Goal: Communication & Community: Share content

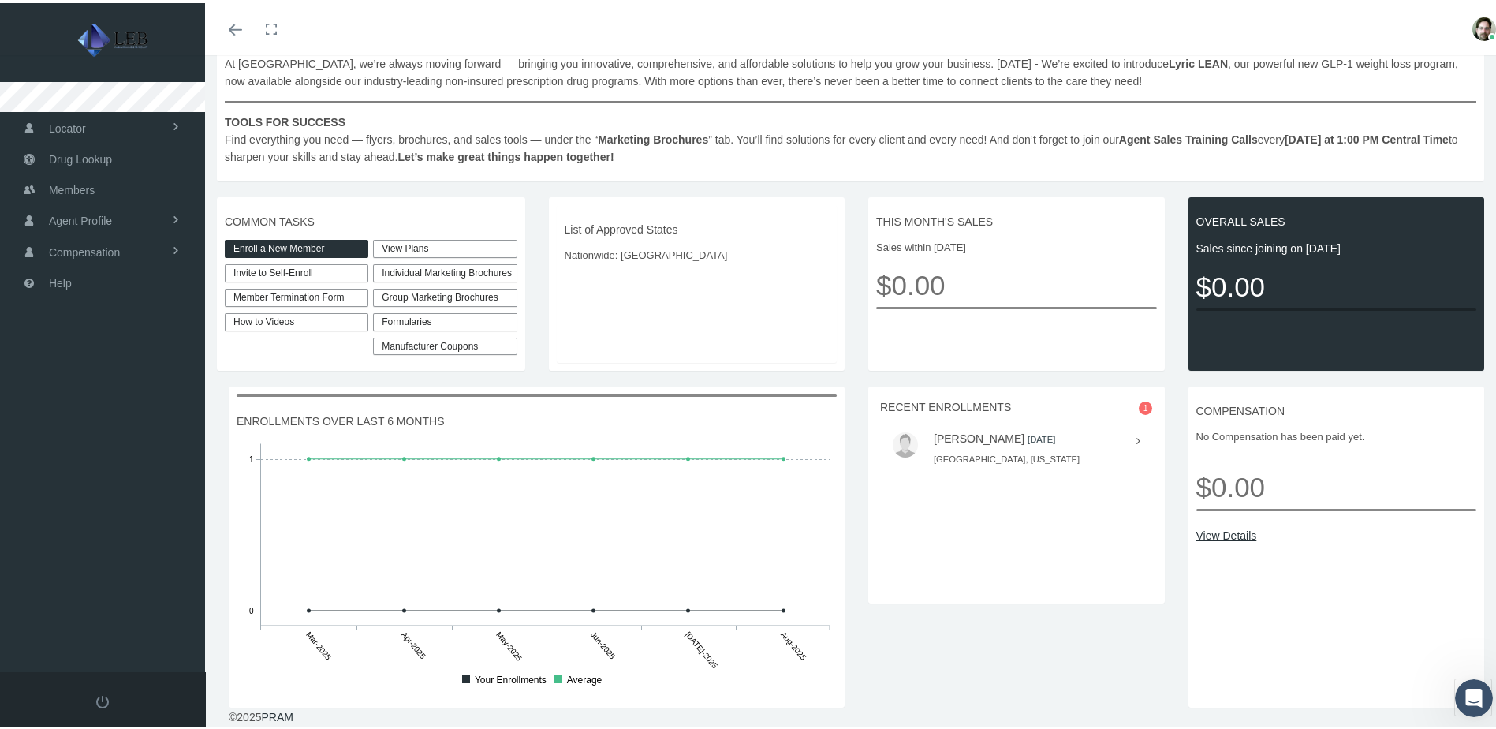
scroll to position [319, 0]
click at [1136, 436] on icon at bounding box center [1138, 437] width 4 height 17
click at [905, 441] on img at bounding box center [905, 441] width 25 height 25
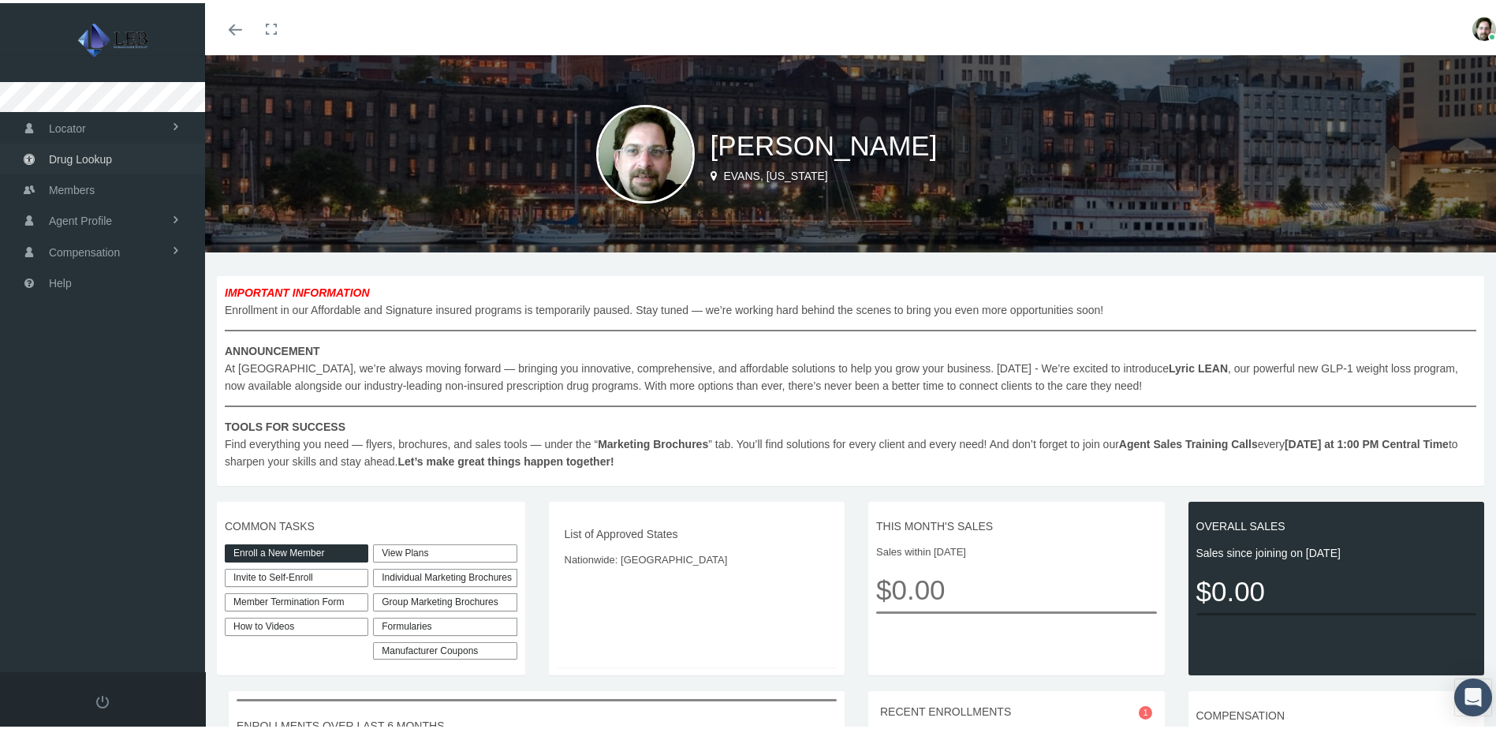
click at [62, 159] on span "Drug Lookup" at bounding box center [80, 156] width 63 height 30
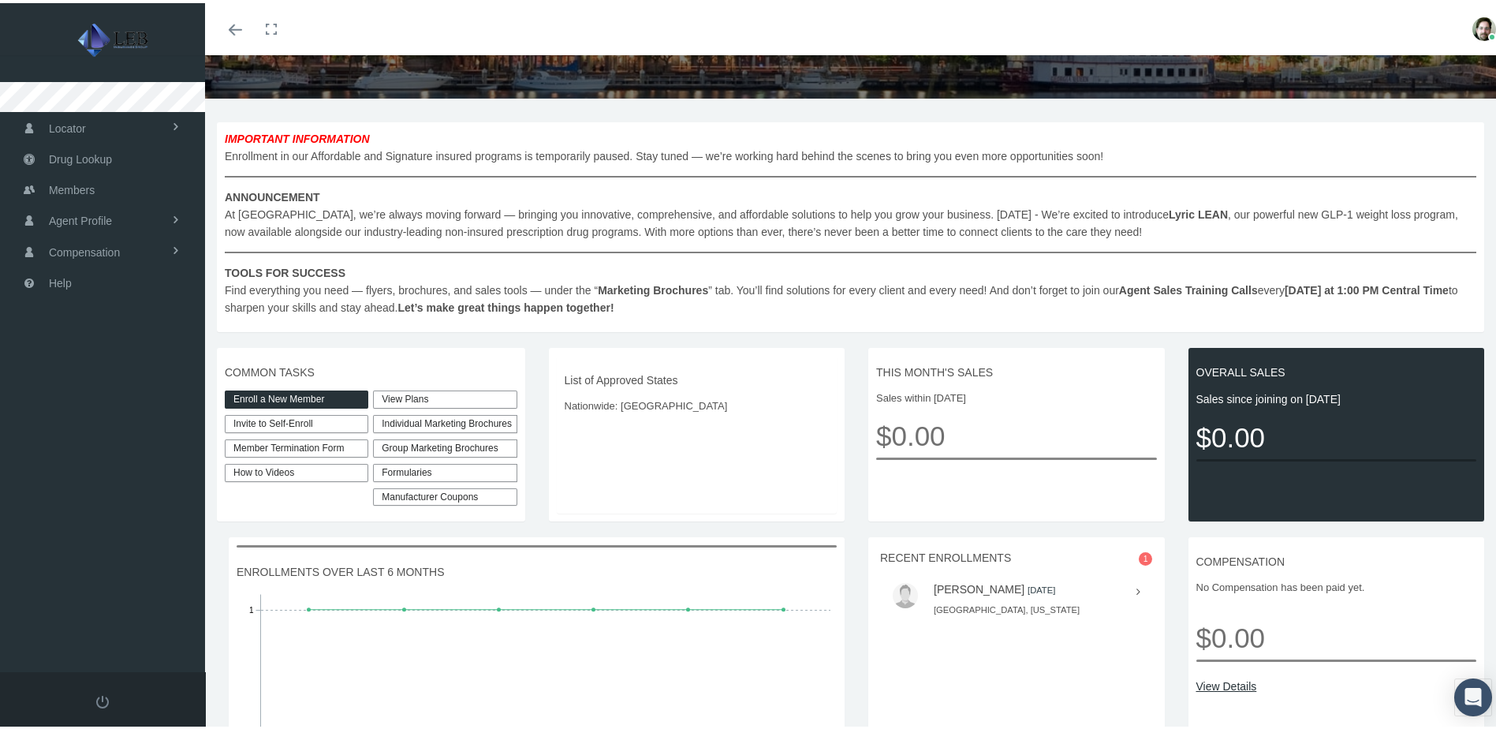
scroll to position [237, 0]
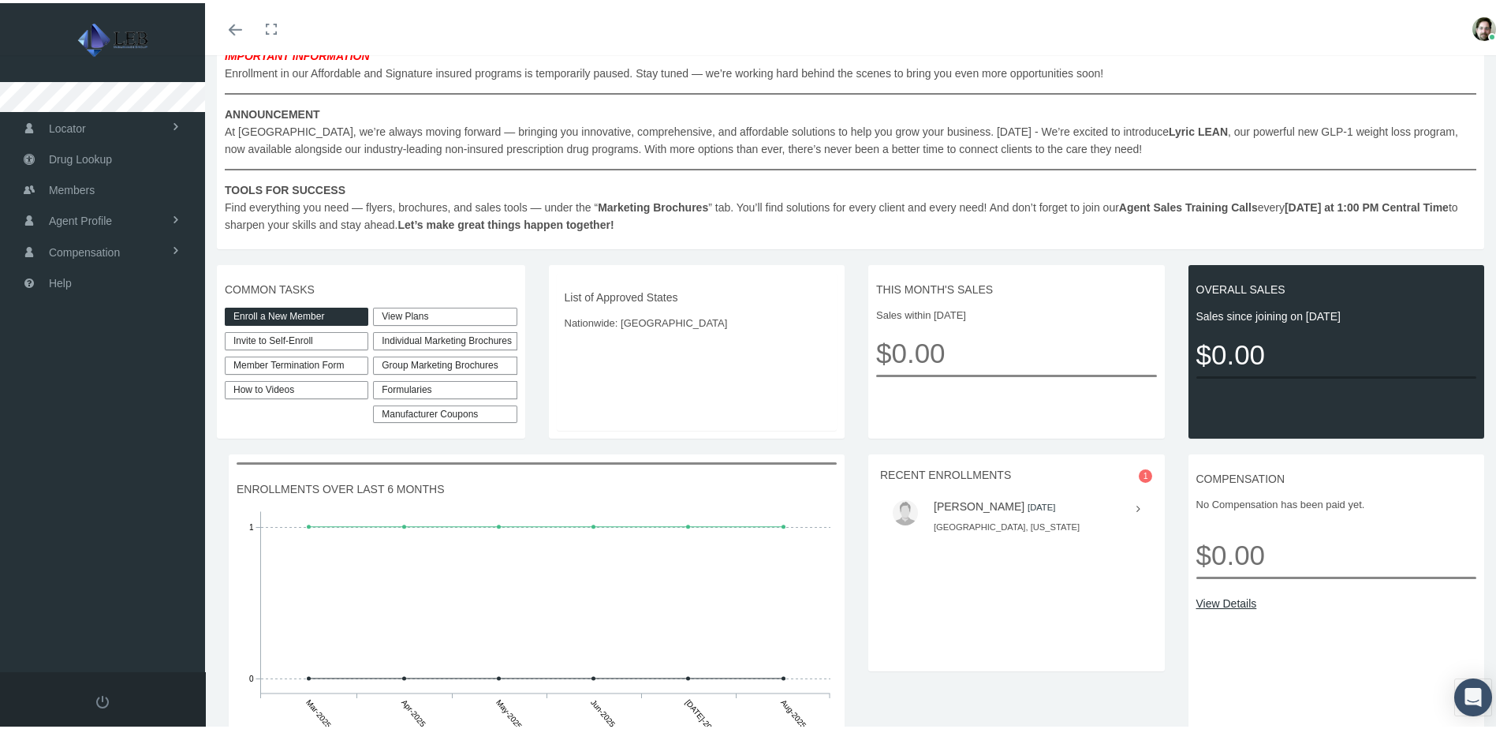
click at [429, 312] on link "View Plans" at bounding box center [445, 313] width 144 height 18
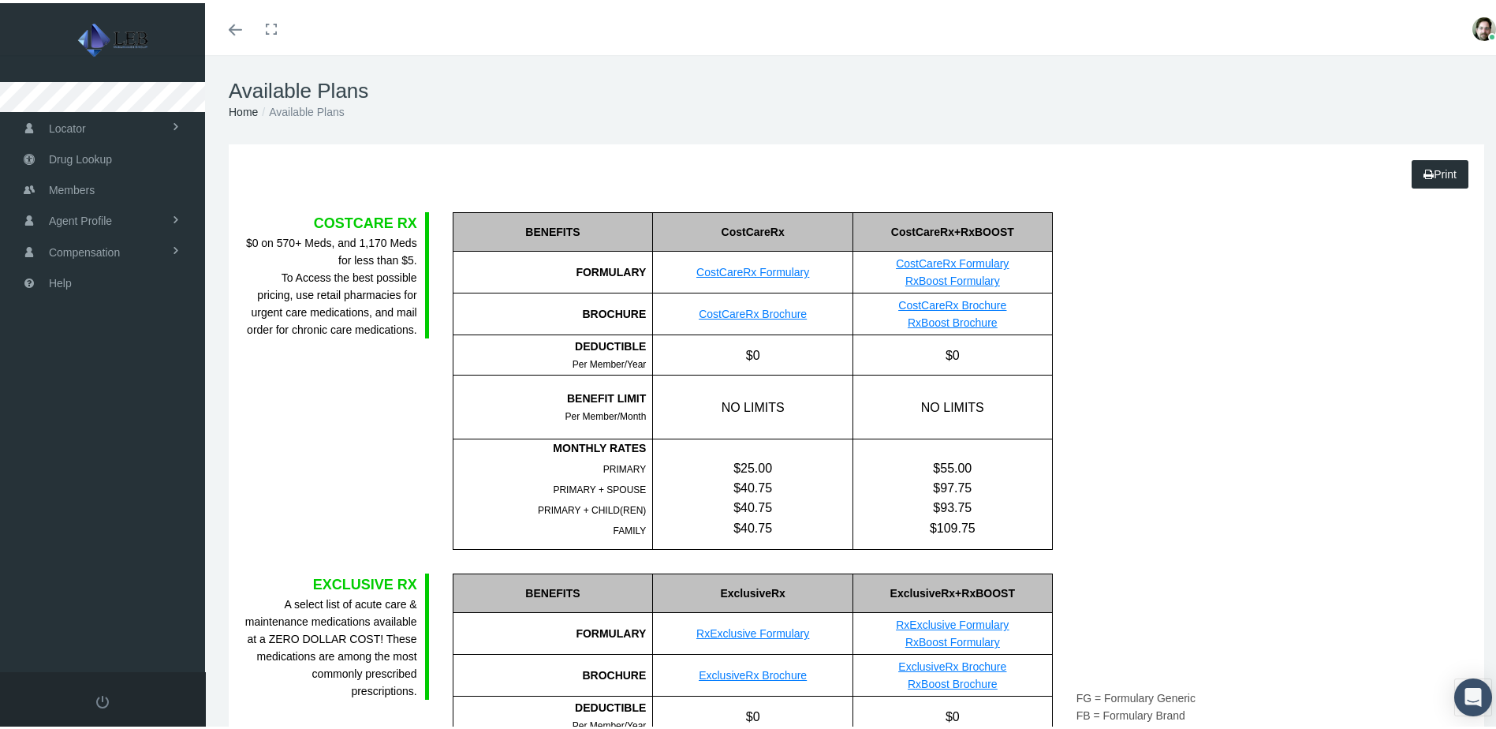
click at [226, 30] on link "Toggle menubar" at bounding box center [235, 26] width 37 height 52
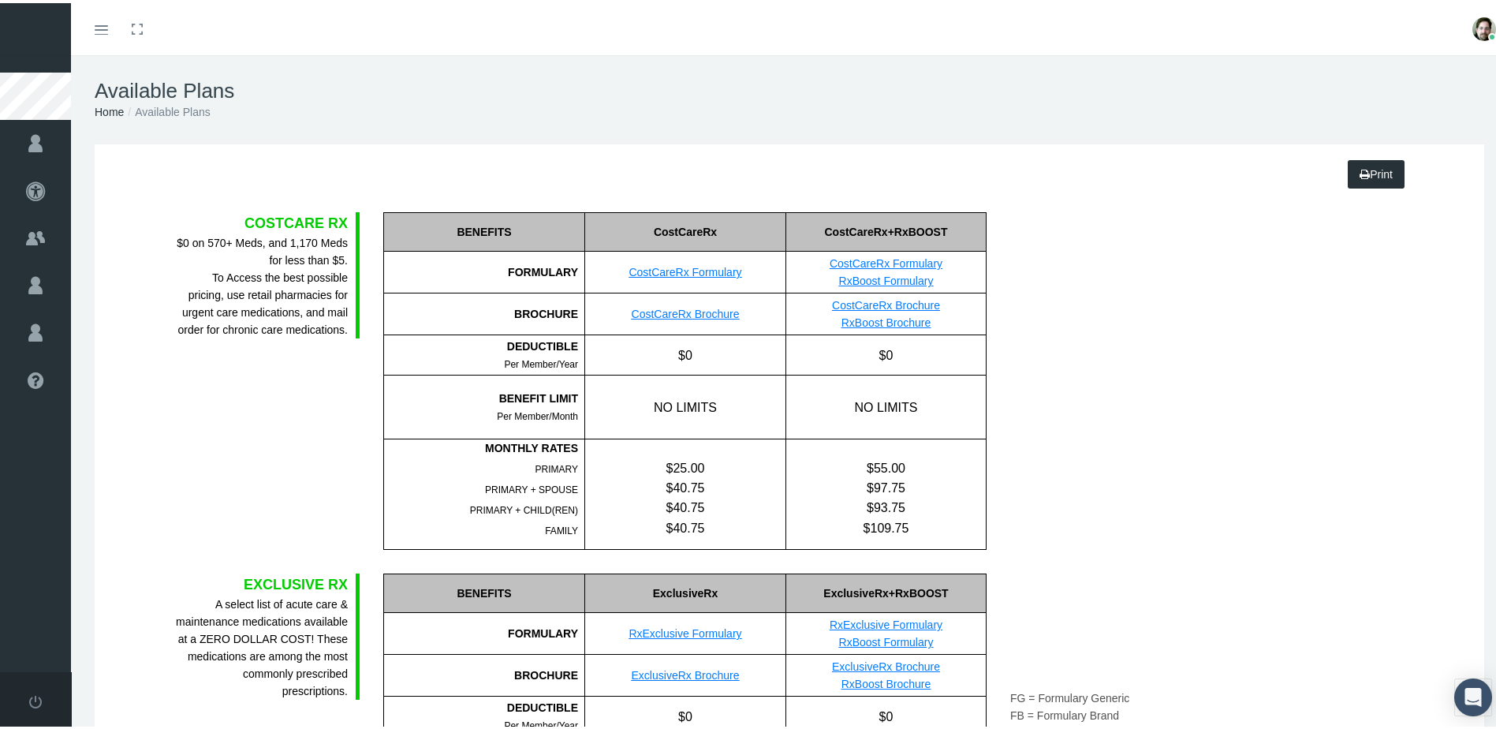
click at [99, 32] on link "Toggle menubar" at bounding box center [101, 26] width 37 height 52
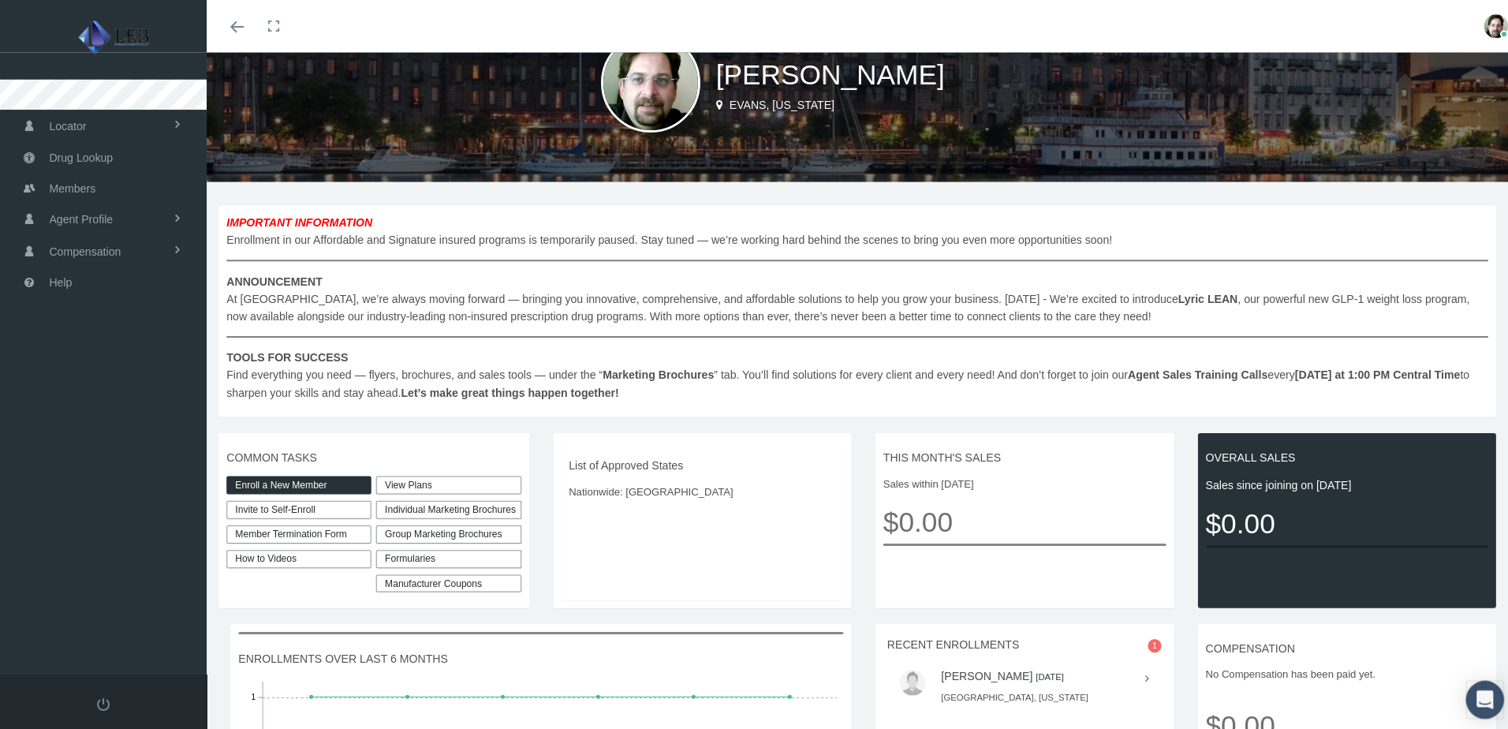
scroll to position [158, 0]
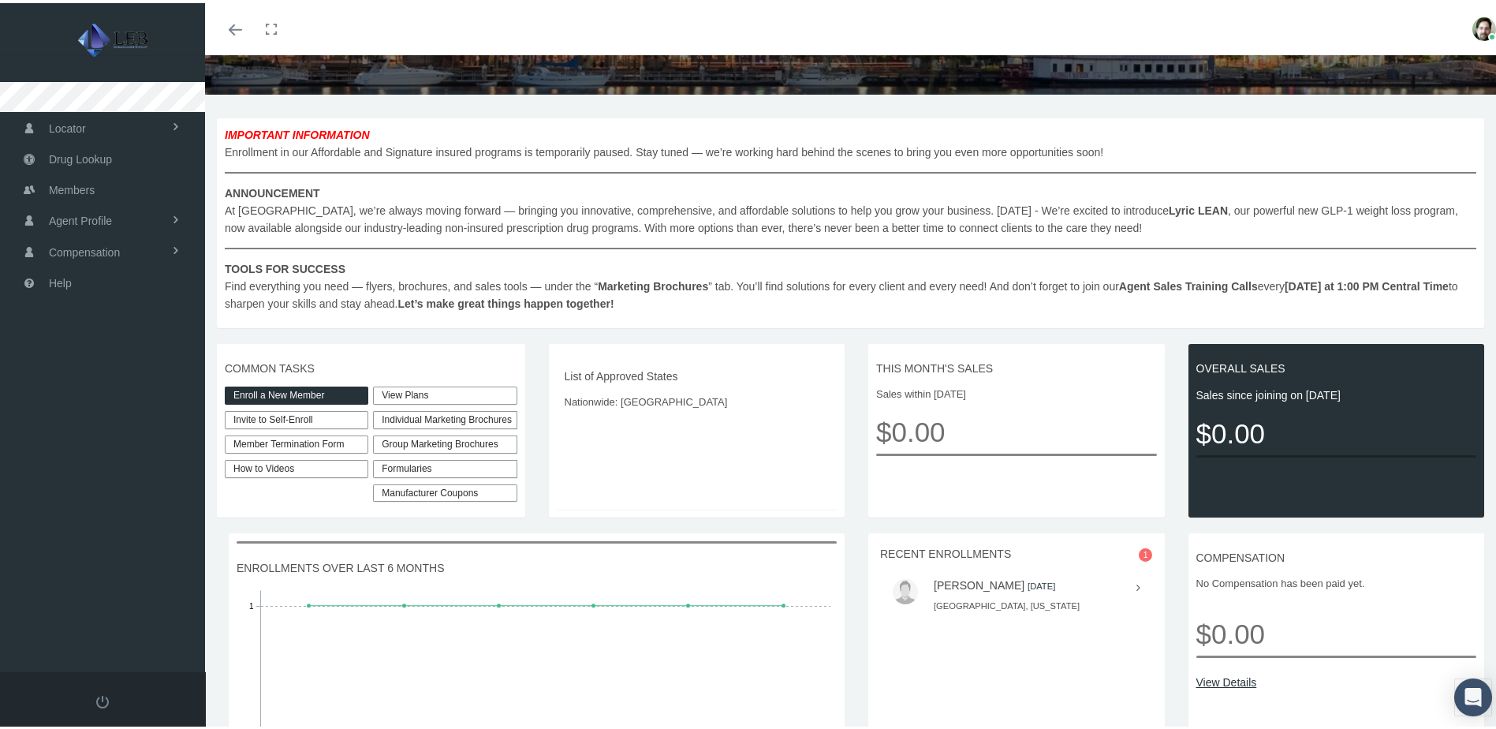
click at [315, 418] on link "Invite to Self-Enroll" at bounding box center [297, 417] width 144 height 18
type input "[URL][DOMAIN_NAME]"
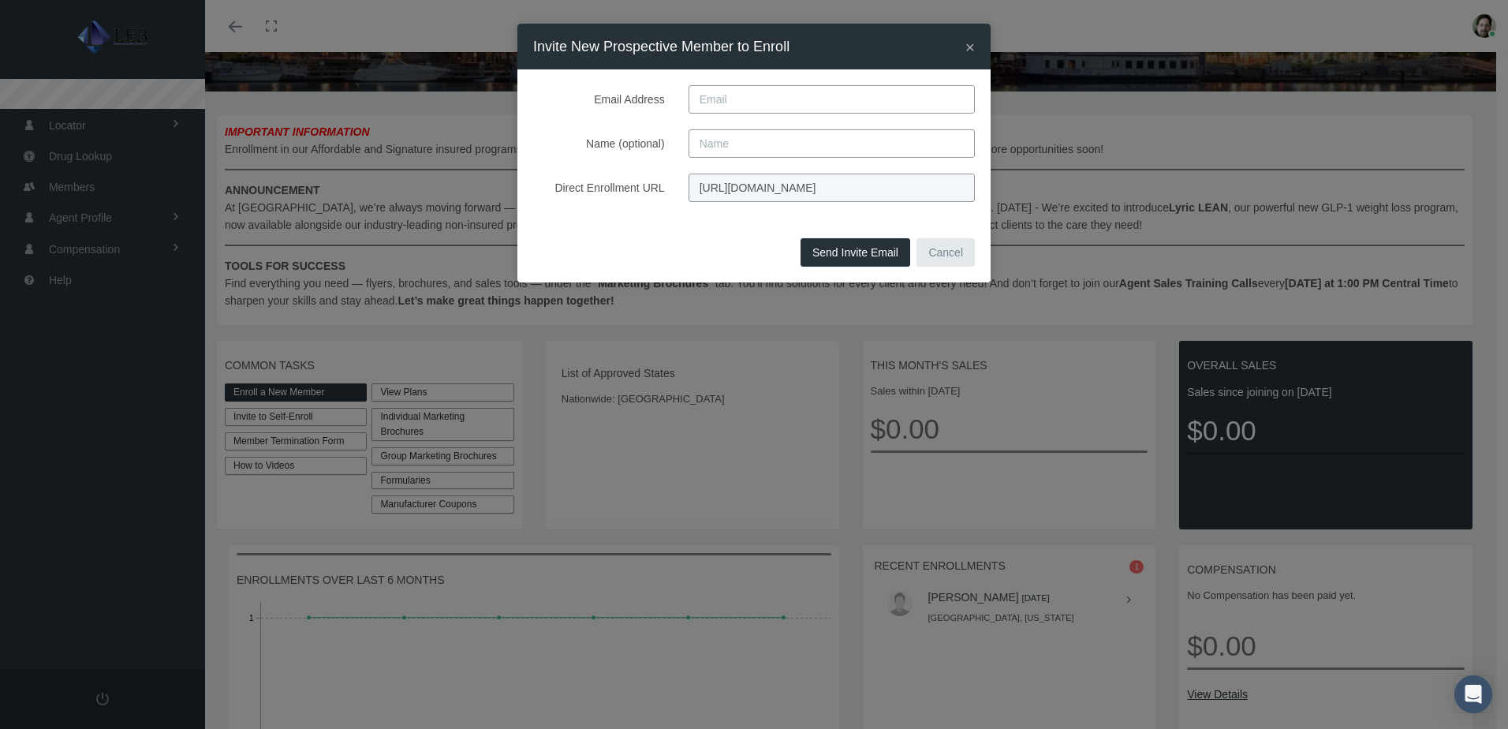
scroll to position [0, 69]
drag, startPoint x: 695, startPoint y: 185, endPoint x: 1096, endPoint y: 207, distance: 402.0
click at [1096, 207] on div "× Invite New Prospective Member to Enroll Email Address Name (optional) Direct …" at bounding box center [754, 364] width 1508 height 729
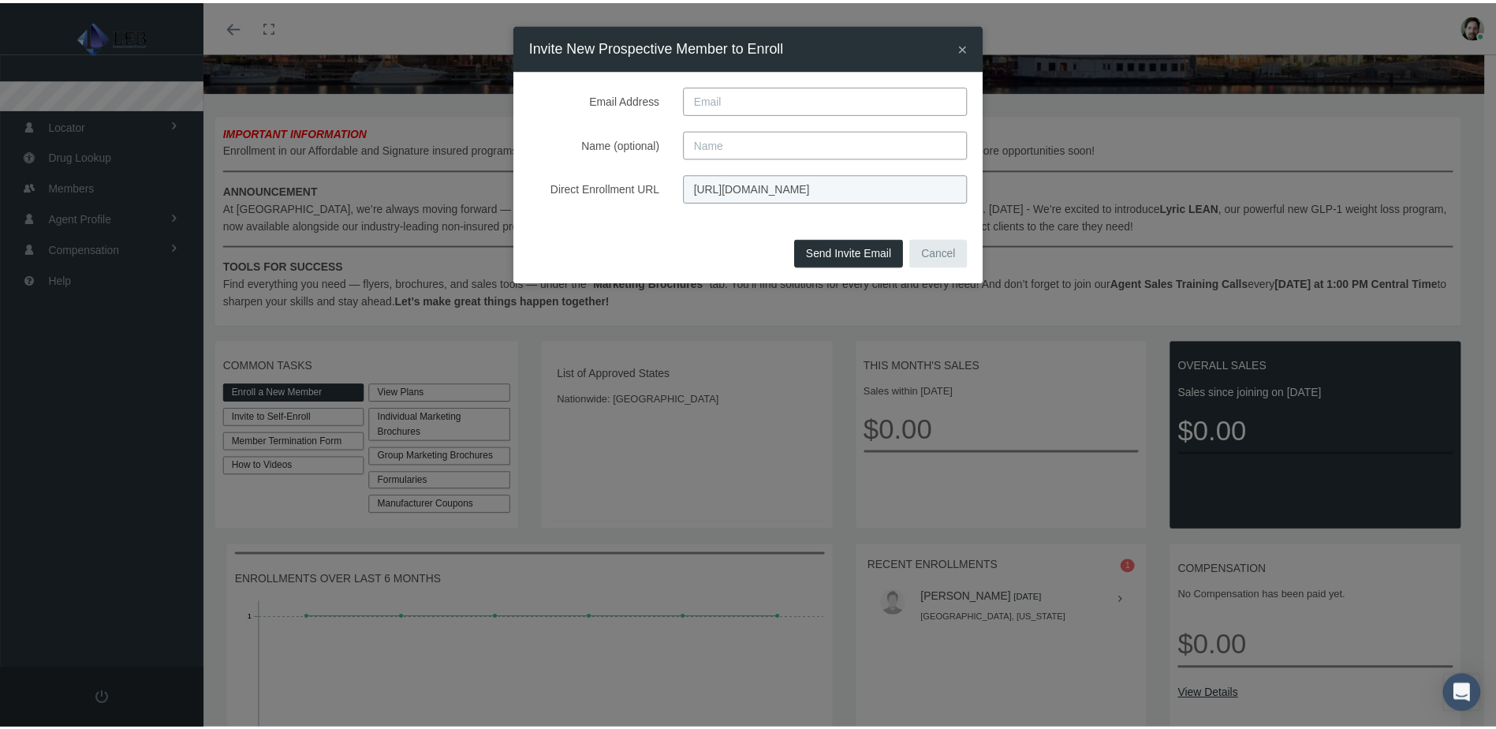
scroll to position [0, 0]
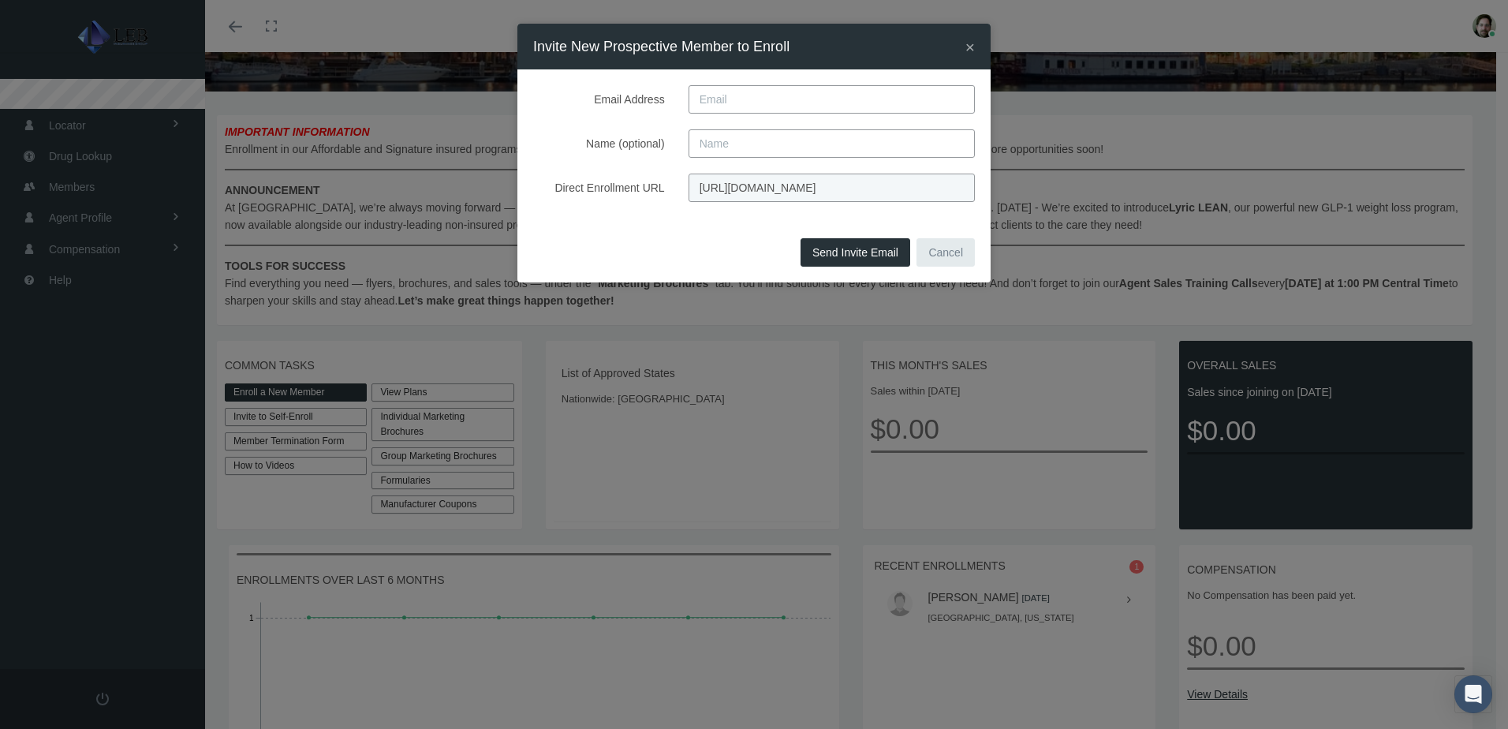
click at [967, 49] on span "×" at bounding box center [969, 47] width 9 height 18
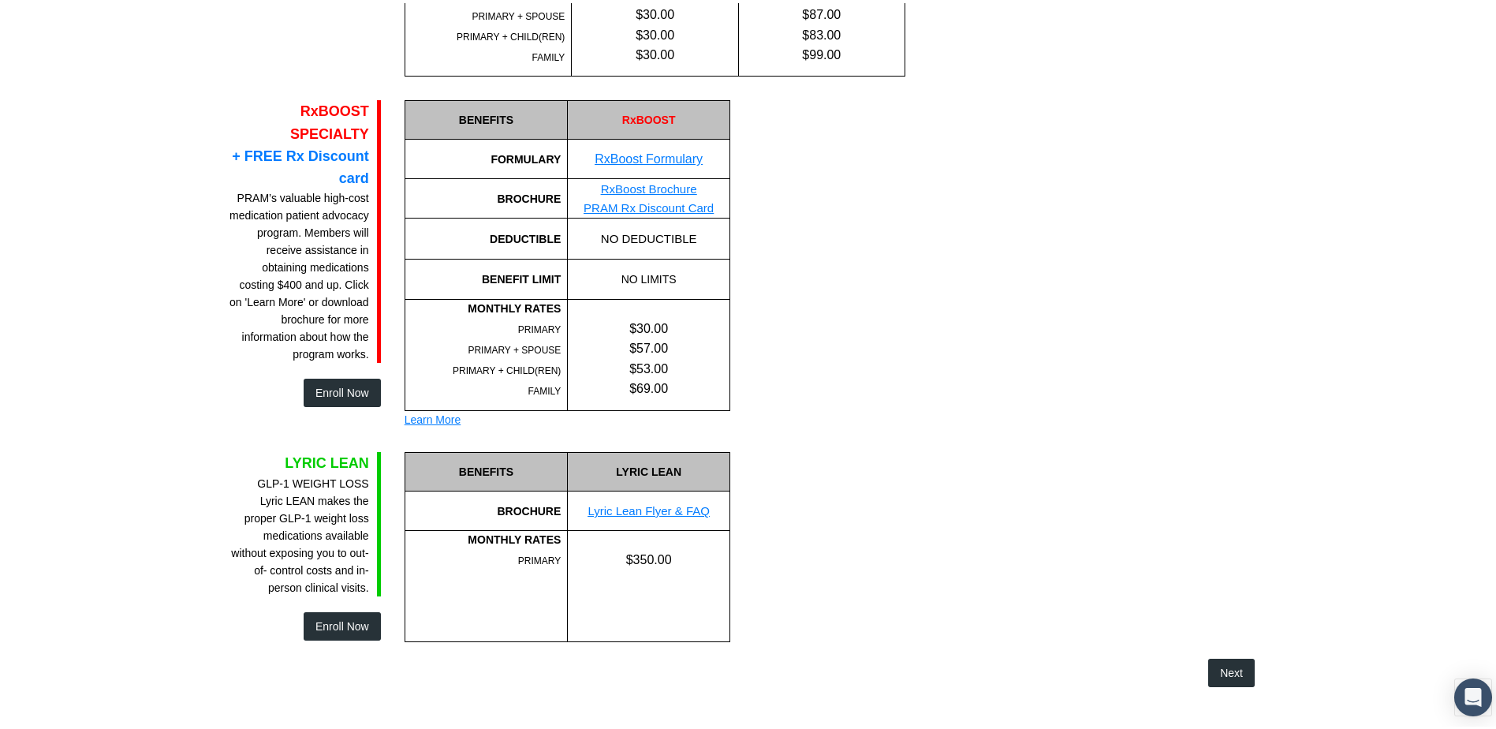
scroll to position [1041, 0]
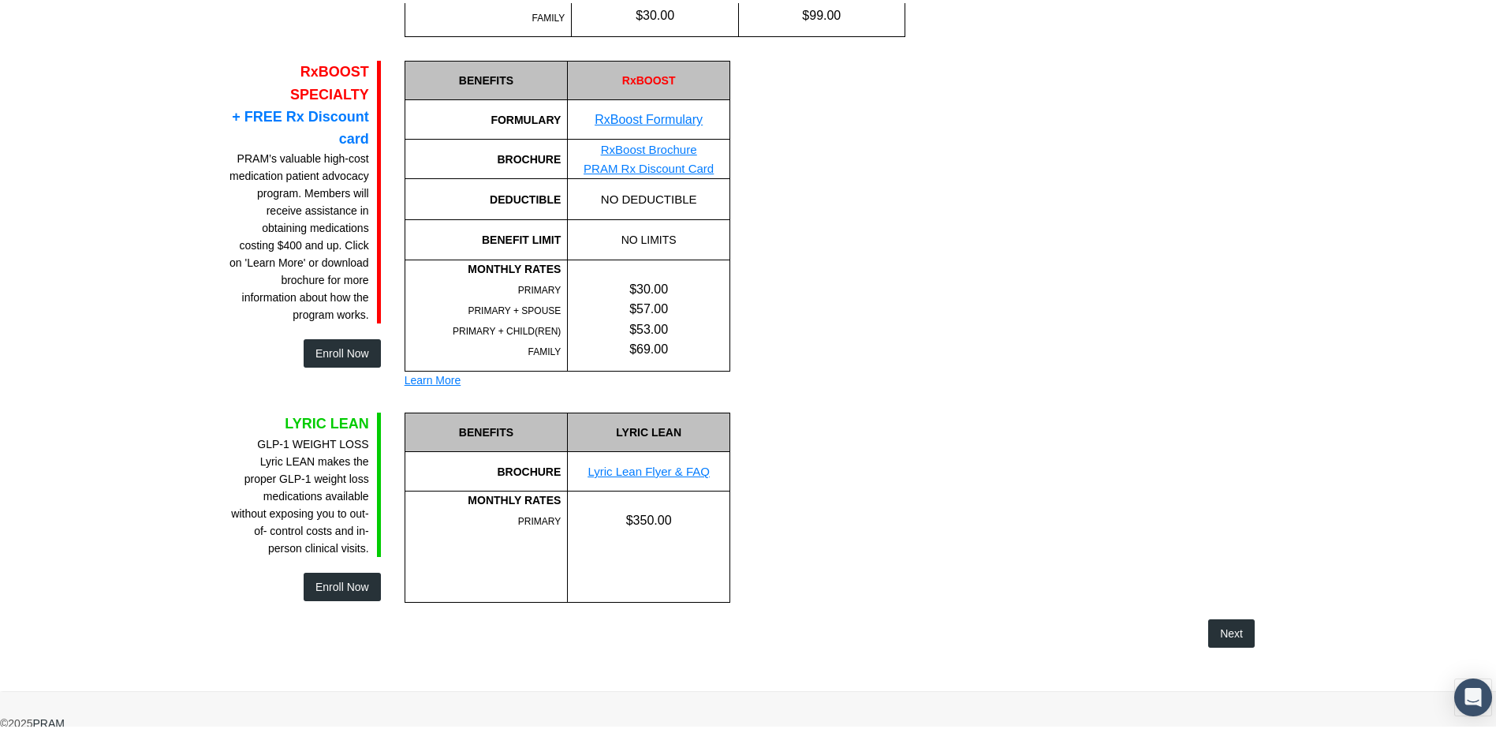
click at [664, 464] on link "Lyric Lean Flyer & FAQ" at bounding box center [649, 467] width 122 height 13
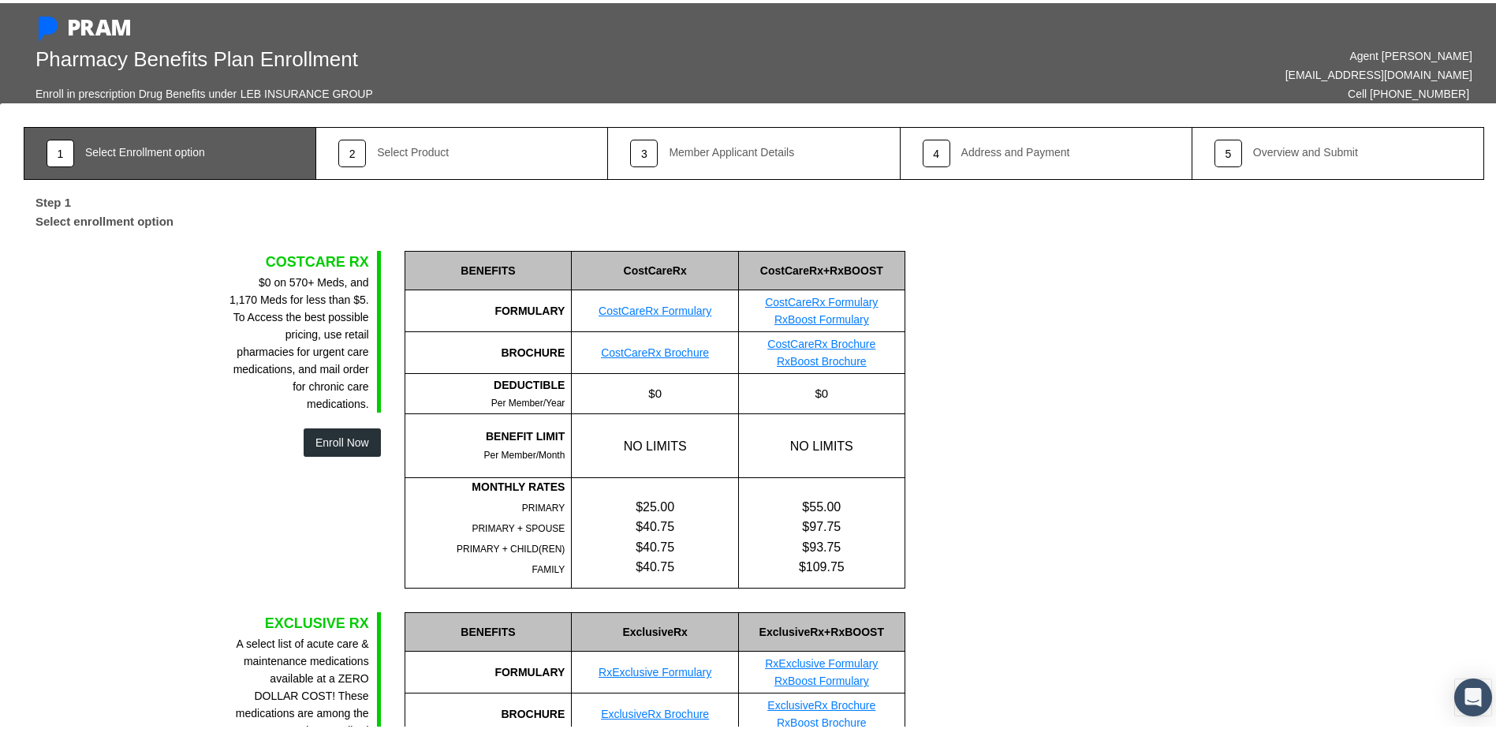
scroll to position [0, 0]
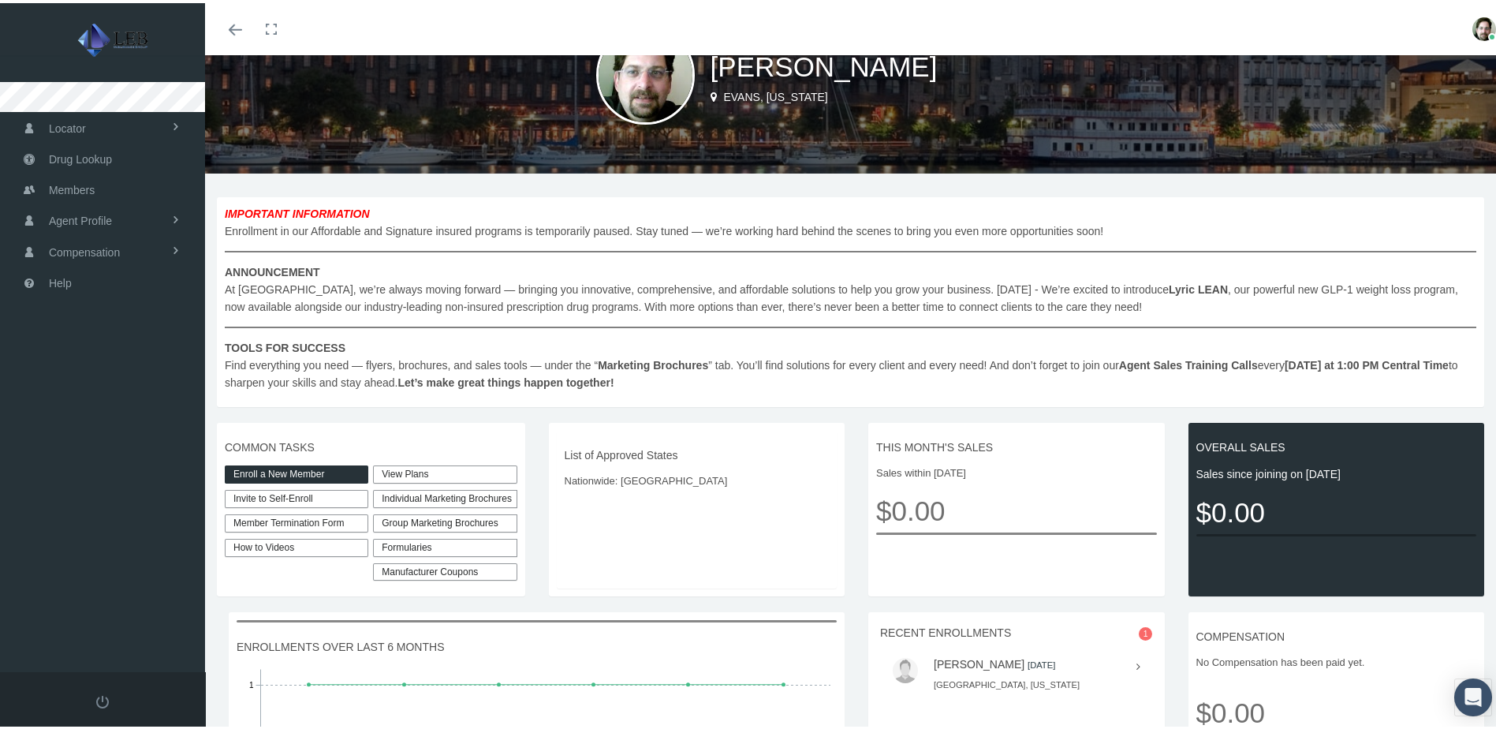
scroll to position [158, 0]
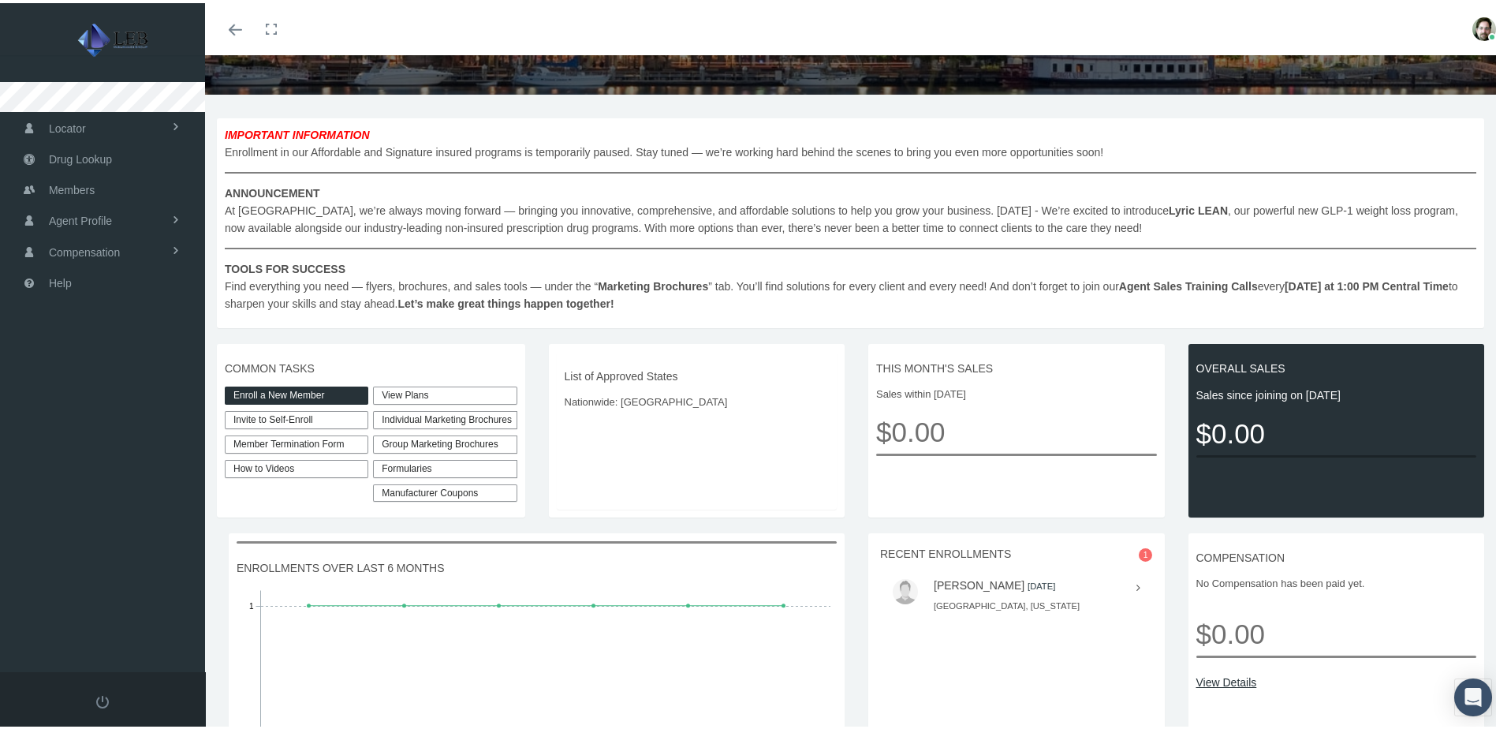
click at [432, 450] on div "Group Marketing Brochures" at bounding box center [445, 441] width 144 height 18
click at [427, 425] on div "Individual Marketing Brochures" at bounding box center [445, 417] width 144 height 18
click at [429, 457] on link "Non-Insured Programs" at bounding box center [487, 447] width 218 height 22
click at [438, 426] on div "Individual Marketing Brochures" at bounding box center [445, 417] width 144 height 18
click at [533, 489] on link "CostCare Rx Non-Insured Program" at bounding box center [487, 478] width 218 height 22
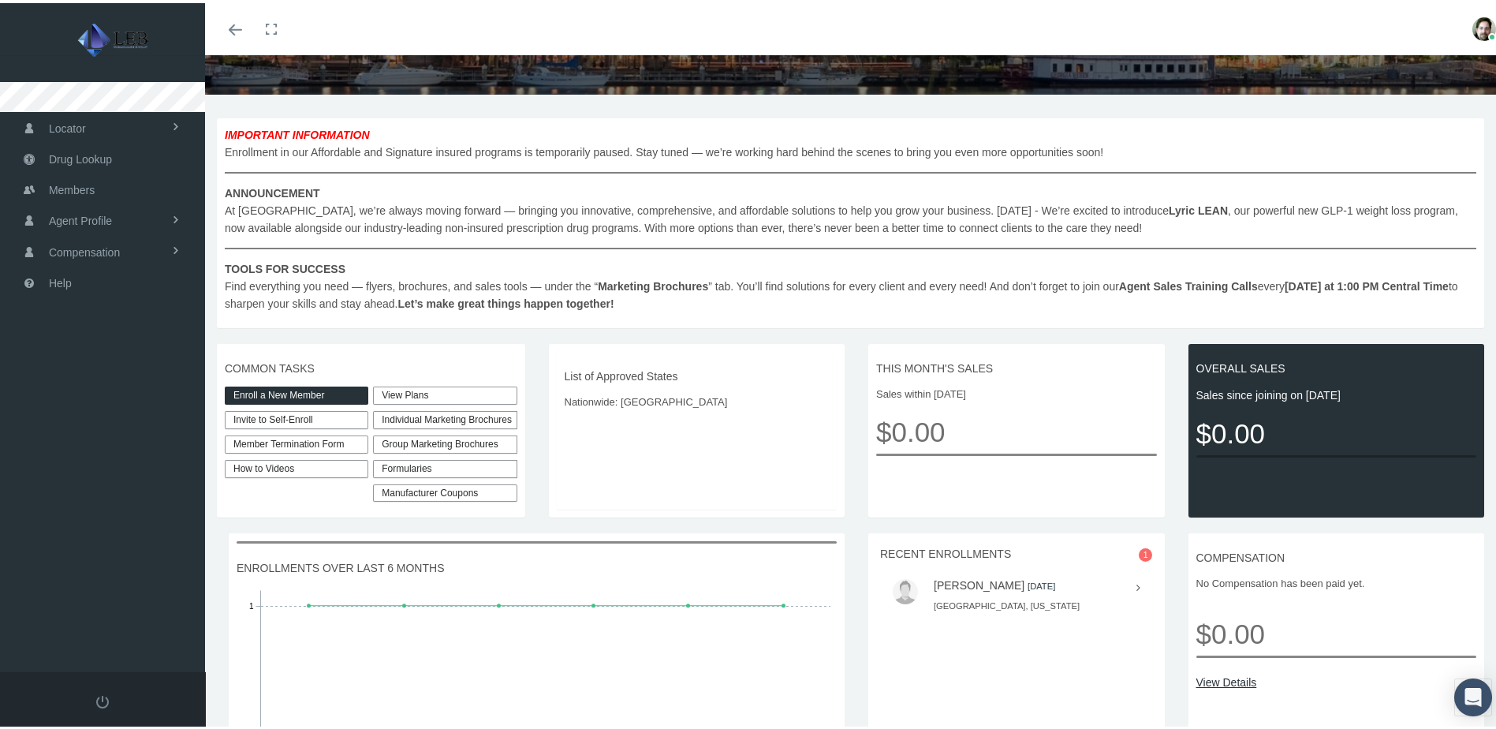
click at [395, 426] on div "Individual Marketing Brochures" at bounding box center [445, 417] width 144 height 18
click at [504, 520] on link "CostCare Rx FAQ" at bounding box center [487, 509] width 218 height 22
click at [453, 421] on div "Individual Marketing Brochures" at bounding box center [445, 417] width 144 height 18
click at [503, 550] on link "ExclusiveRx Non-Insured Program" at bounding box center [487, 539] width 218 height 22
click at [257, 416] on link "Invite to Self-Enroll" at bounding box center [297, 417] width 144 height 18
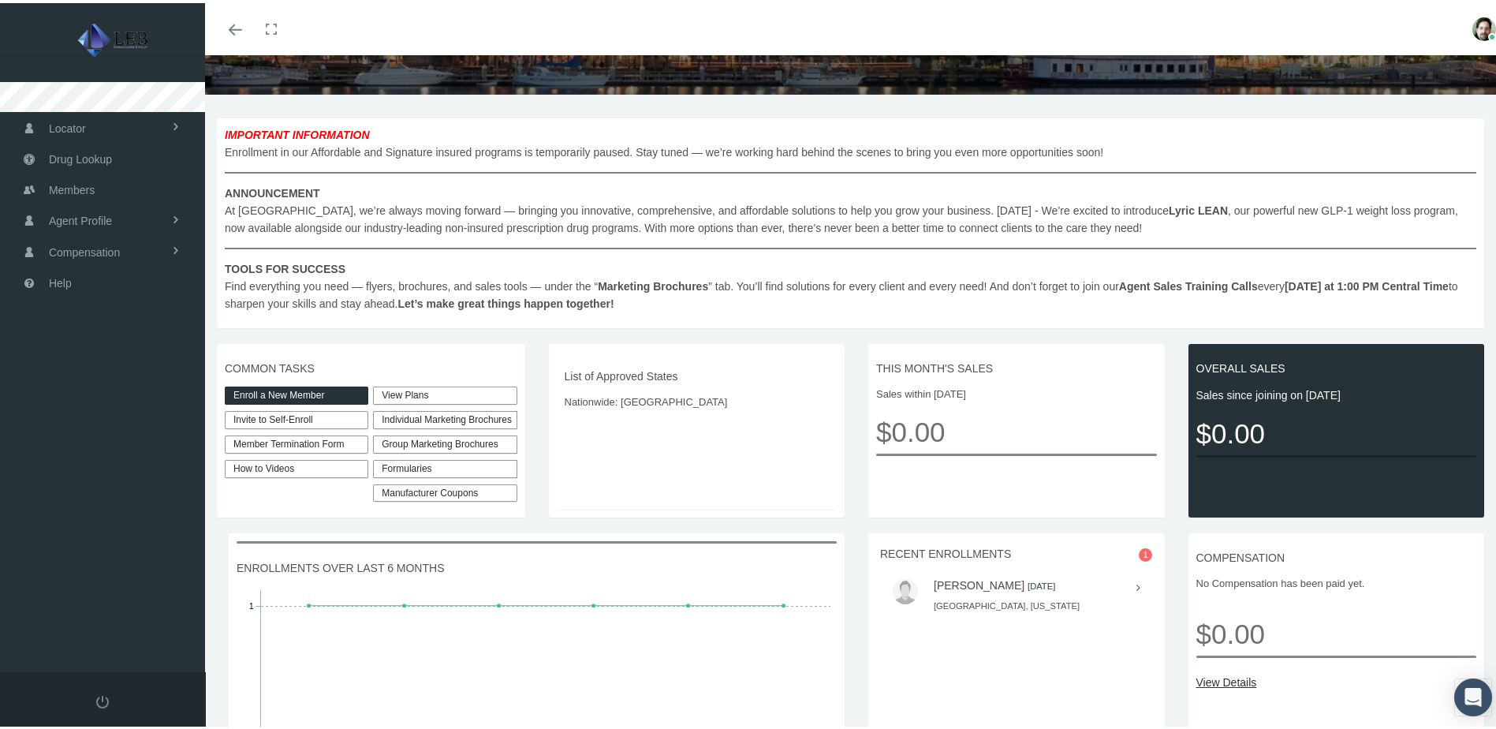
type input "https://prod.pram.com/directenrollment/7137?sc=b4mFtjXsMTDIh6"
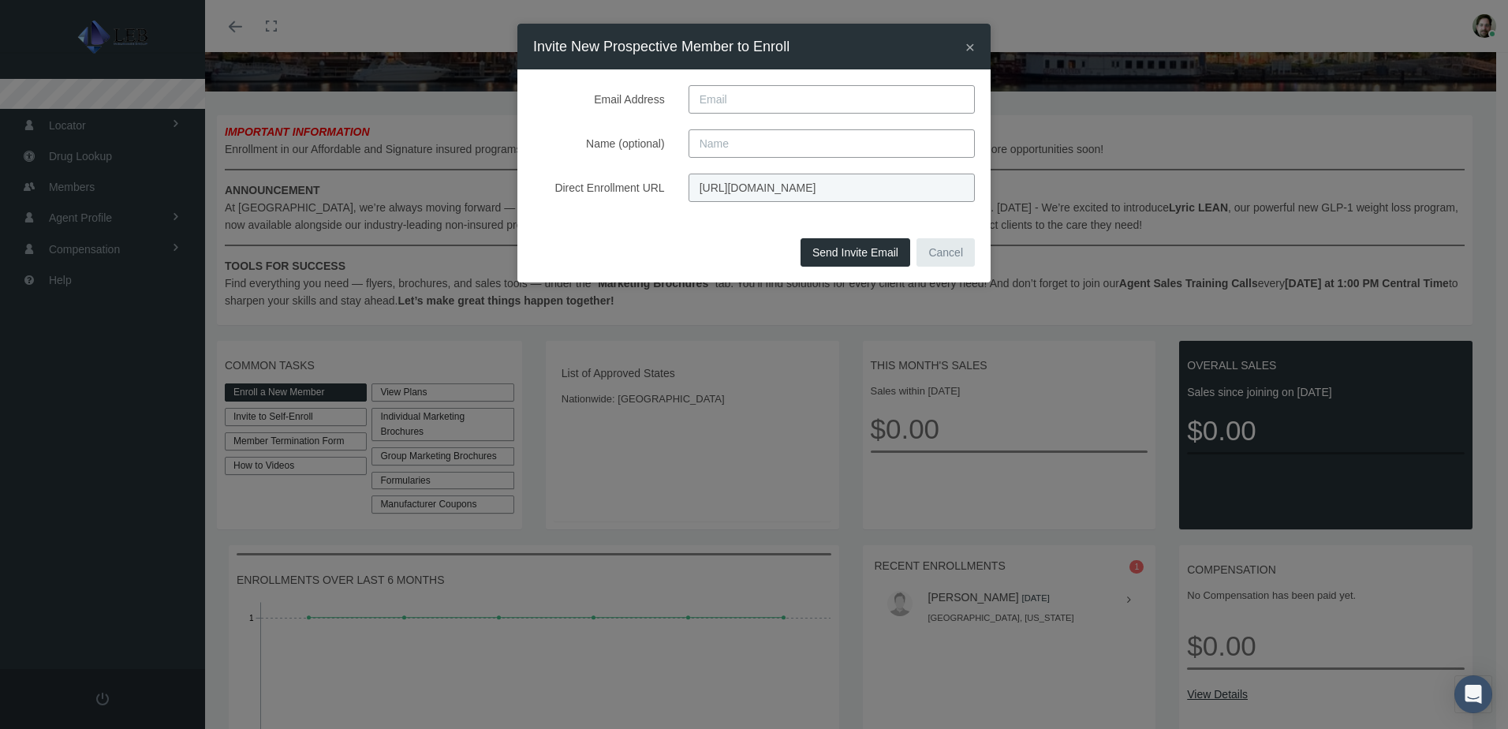
click at [711, 98] on input "Email Address" at bounding box center [831, 99] width 286 height 28
paste input "BPCSINC@COMCAST.NET"
type input "BPCSINC@COMCAST.NET"
click at [730, 140] on input "Name (optional)" at bounding box center [831, 143] width 286 height 28
type input "Tim"
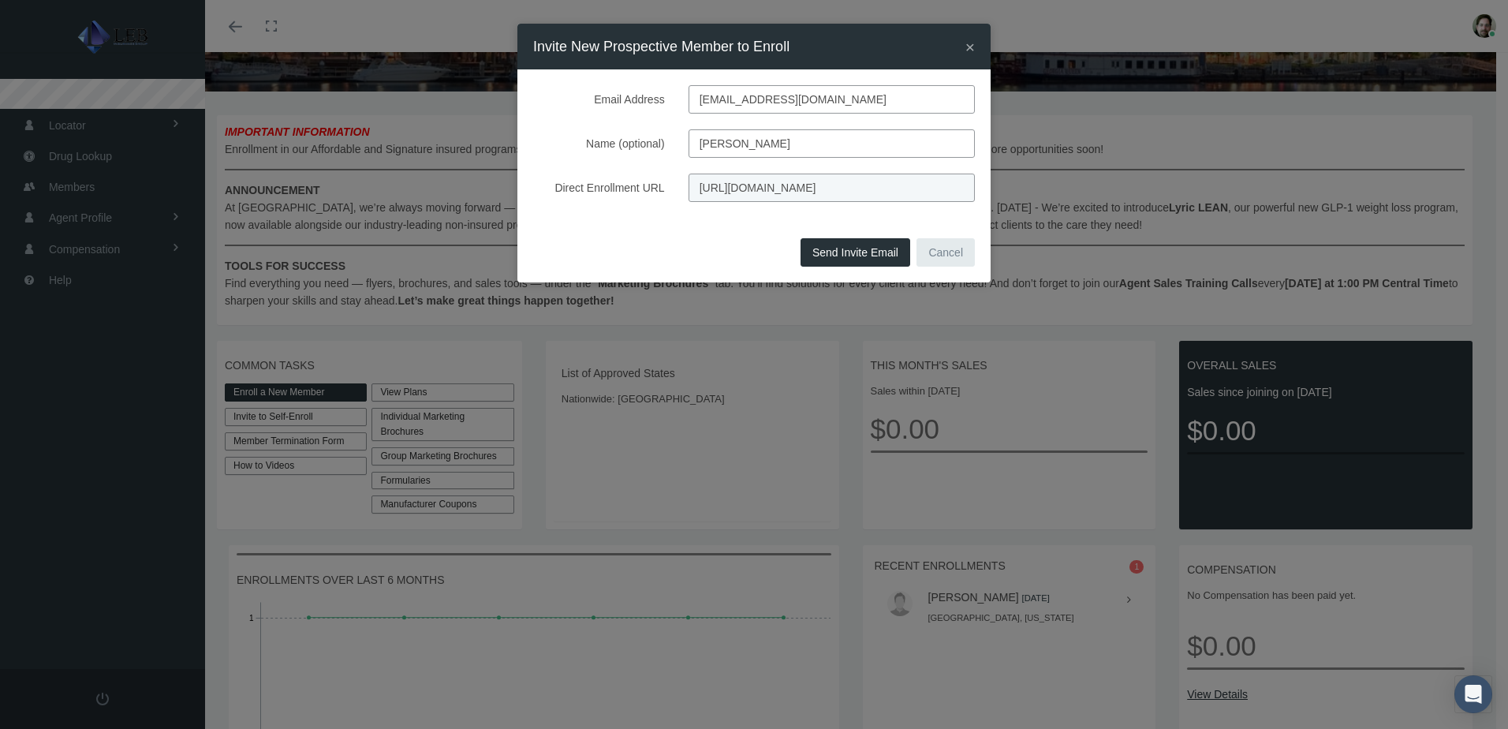
click at [598, 226] on div "Email Address BPCSINC@COMCAST.NET Name (optional) Tim Direct Enrollment URL htt…" at bounding box center [753, 151] width 473 height 164
click at [844, 253] on button "Send Invite Email" at bounding box center [855, 252] width 110 height 28
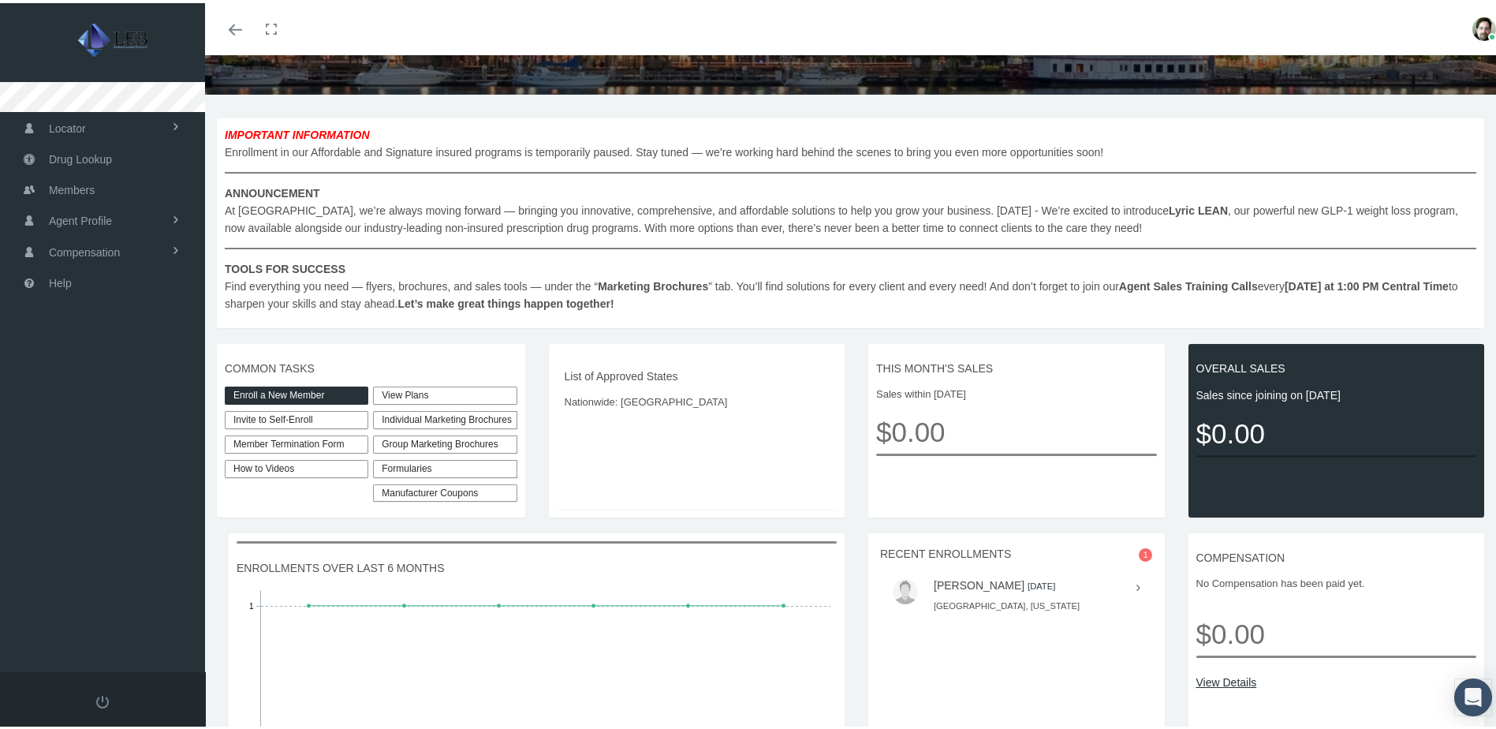
click at [466, 475] on div "Formularies" at bounding box center [445, 466] width 144 height 18
click at [457, 422] on div "Individual Marketing Brochures" at bounding box center [445, 417] width 144 height 18
click at [461, 458] on link "Non-Insured Programs" at bounding box center [487, 447] width 218 height 22
